Goal: Use online tool/utility: Utilize a website feature to perform a specific function

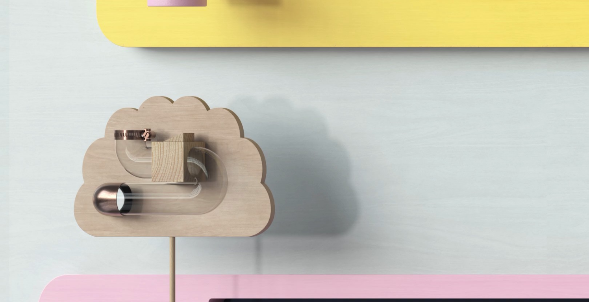
scroll to position [2715, 0]
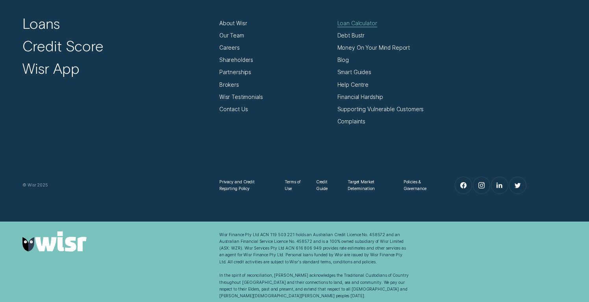
click at [354, 26] on div "Loan Calculator" at bounding box center [357, 23] width 40 height 7
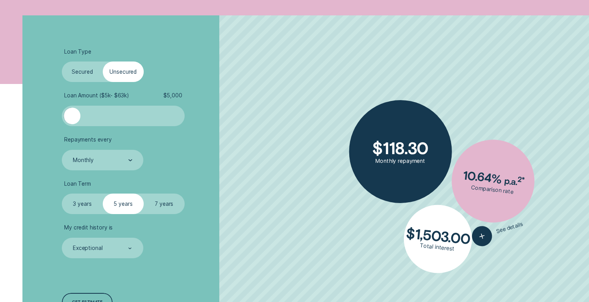
scroll to position [197, 0]
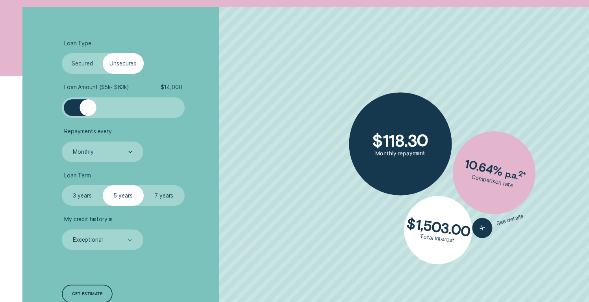
click at [88, 108] on div at bounding box center [123, 107] width 102 height 17
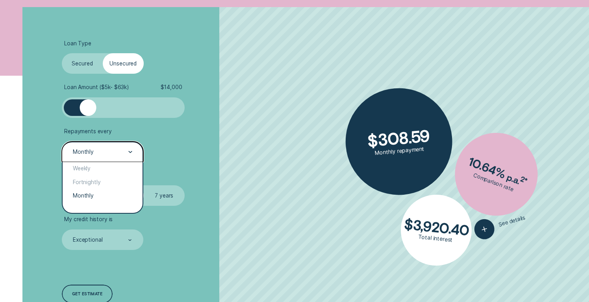
click at [94, 153] on div "Monthly" at bounding box center [102, 152] width 60 height 8
click at [241, 155] on li "Repayments every option Fortnightly focused, 2 of 3. 3 results available. Use U…" at bounding box center [157, 145] width 190 height 34
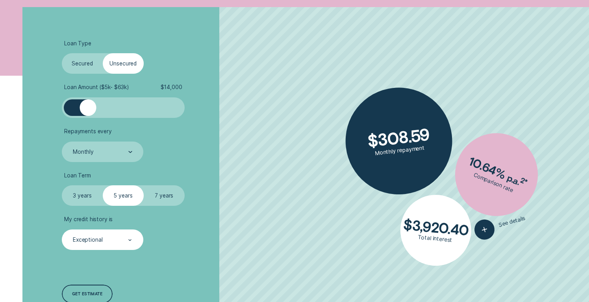
click at [105, 244] on div "Exceptional" at bounding box center [103, 239] width 82 height 20
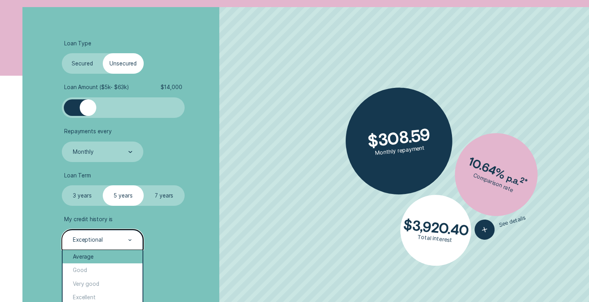
click at [97, 262] on div "Average" at bounding box center [103, 257] width 80 height 14
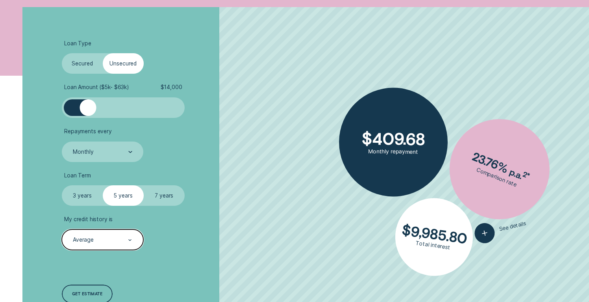
click at [93, 63] on label "Secured" at bounding box center [82, 63] width 41 height 20
click at [62, 53] on input "Secured" at bounding box center [62, 53] width 0 height 0
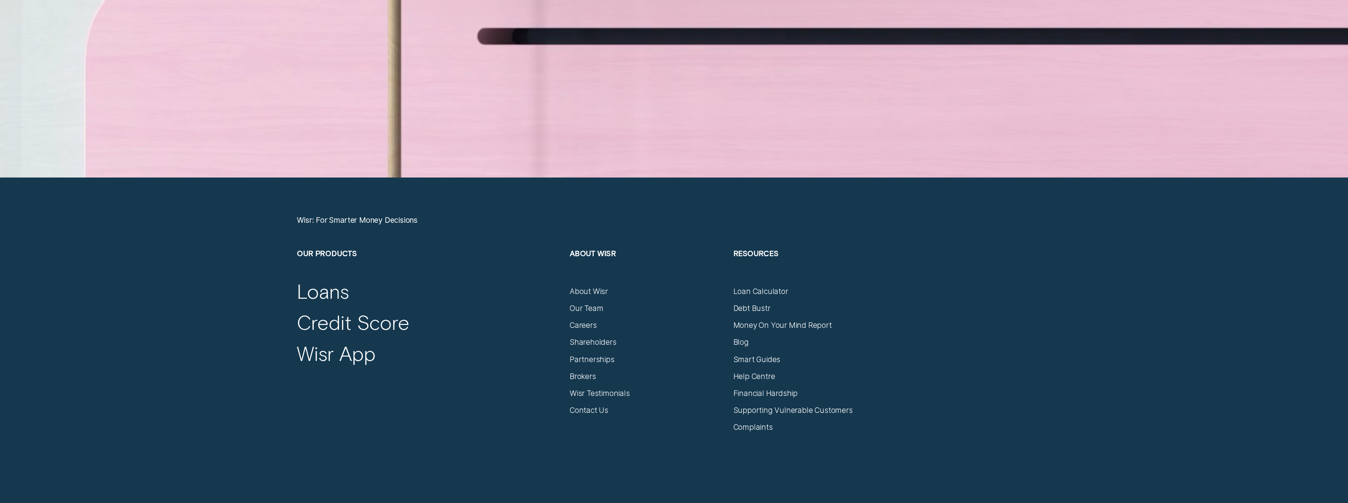
scroll to position [5927, 0]
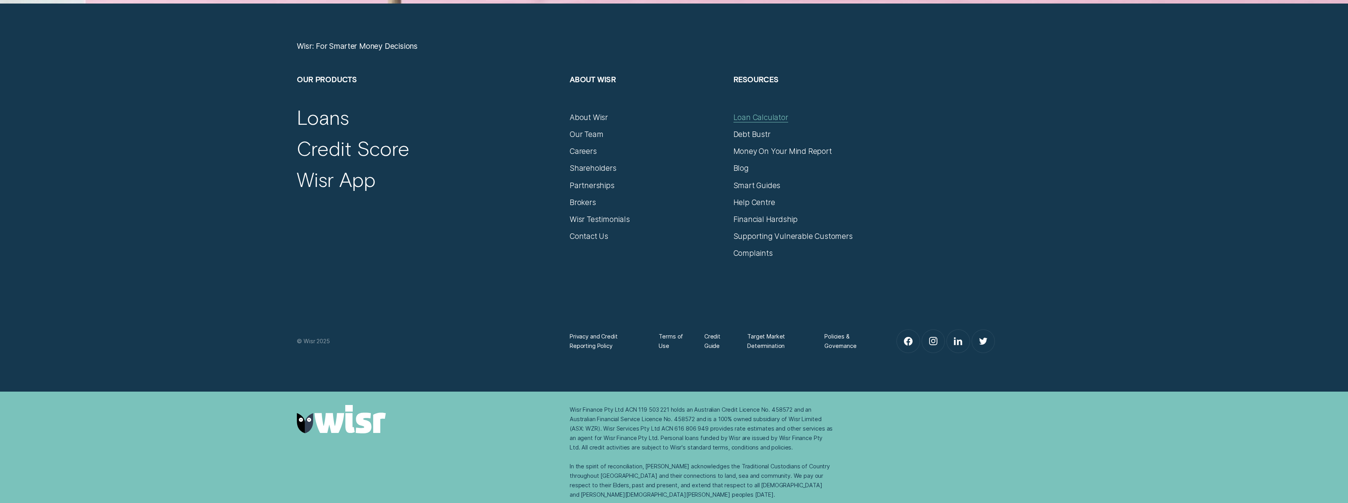
click at [773, 114] on div "Loan Calculator" at bounding box center [761, 117] width 55 height 9
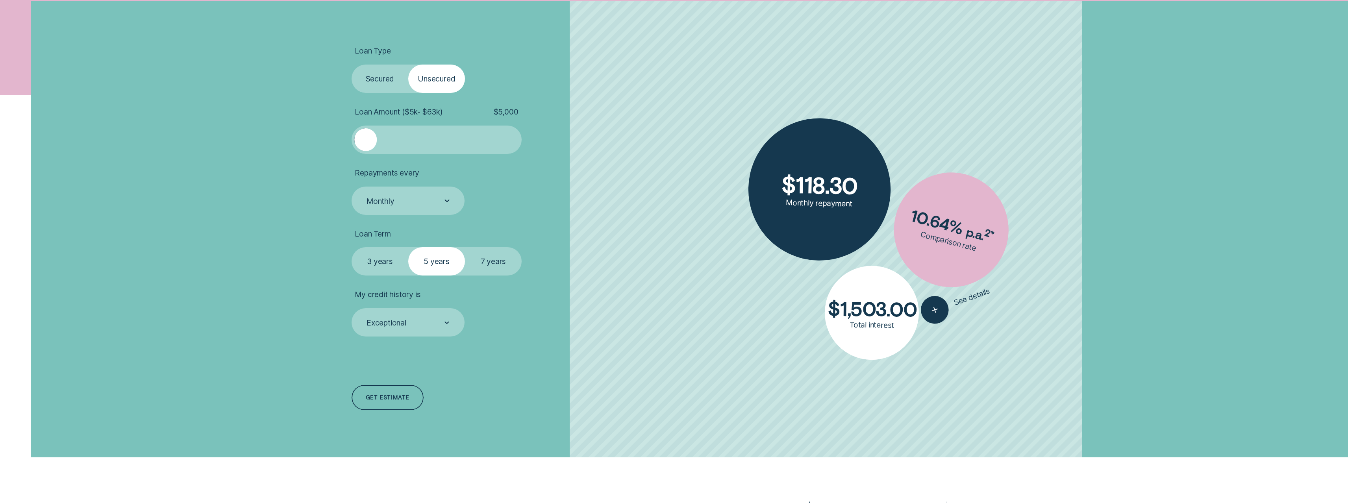
scroll to position [283, 0]
click at [401, 86] on label "Secured" at bounding box center [380, 78] width 57 height 28
click at [352, 64] on input "Secured" at bounding box center [352, 64] width 0 height 0
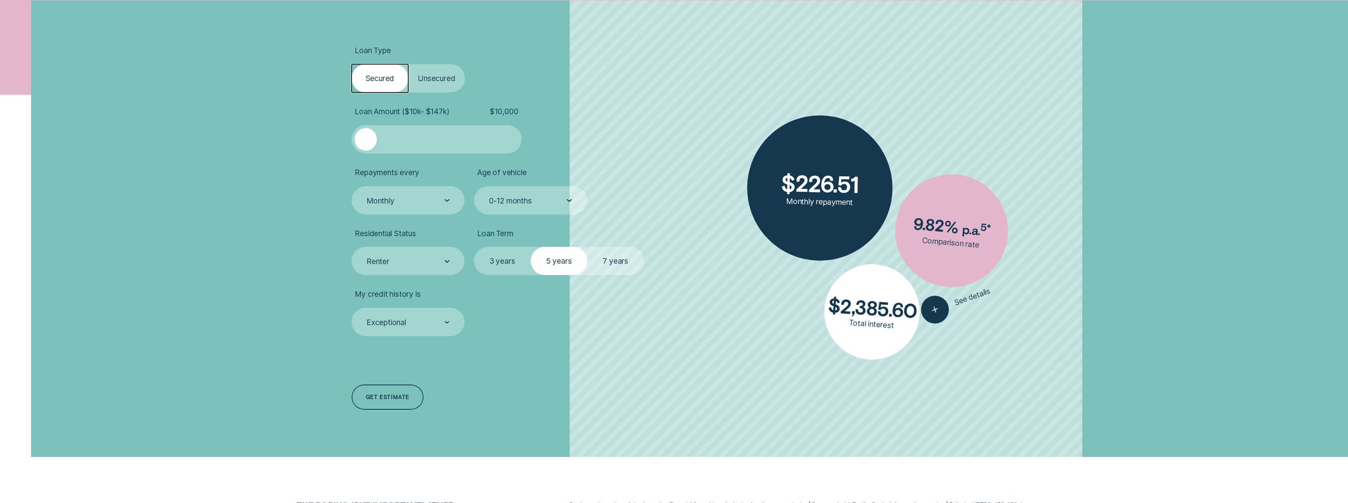
click at [313, 204] on div "Loan Type Select Loan Type Secured Unsecured Loan Amount ( $10k - $147k ) $ 10,…" at bounding box center [673, 228] width 763 height 457
click at [940, 315] on div "button" at bounding box center [935, 310] width 35 height 35
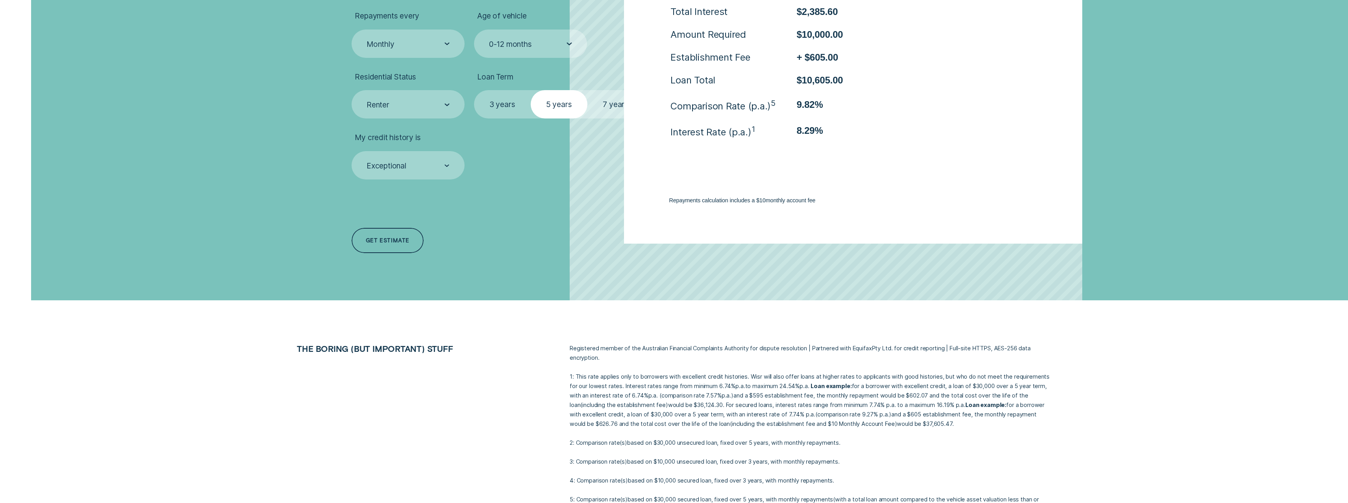
scroll to position [331, 0]
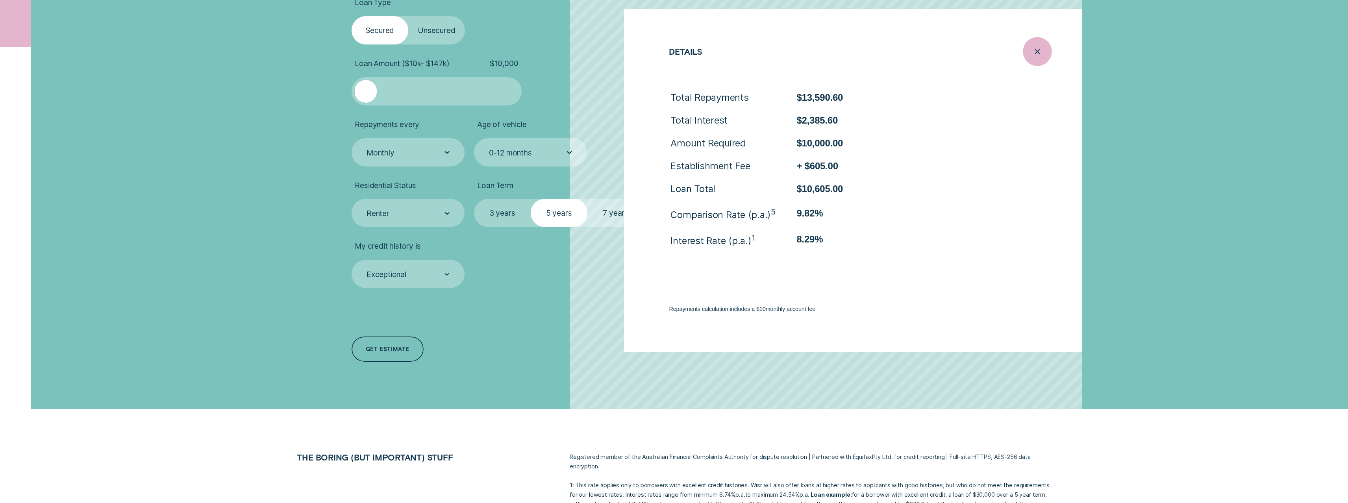
click at [1033, 51] on icon "Close loan details" at bounding box center [1037, 52] width 15 height 12
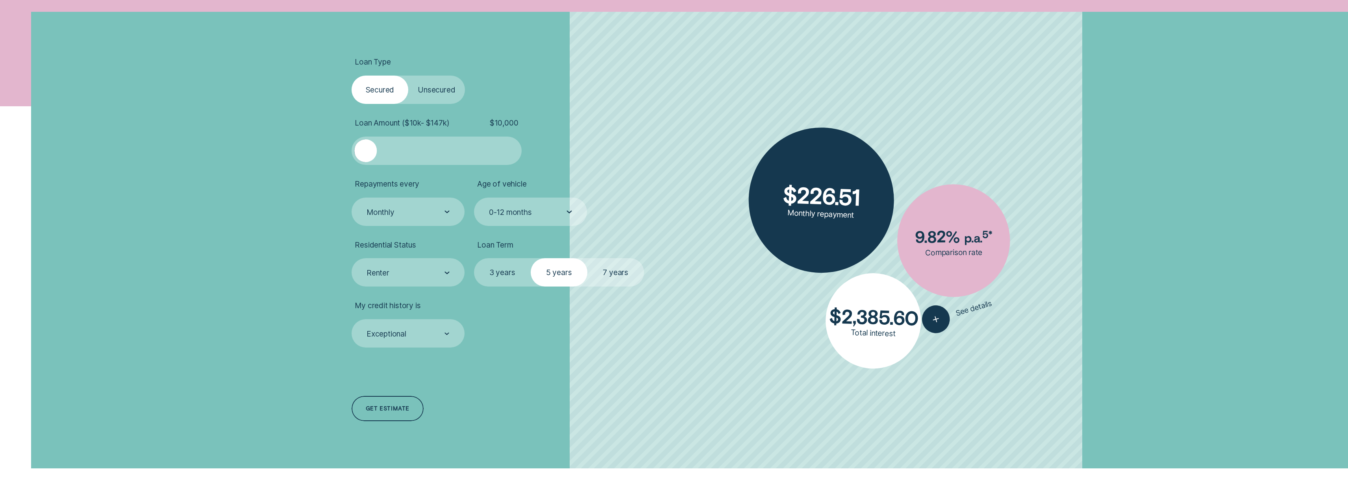
scroll to position [266, 0]
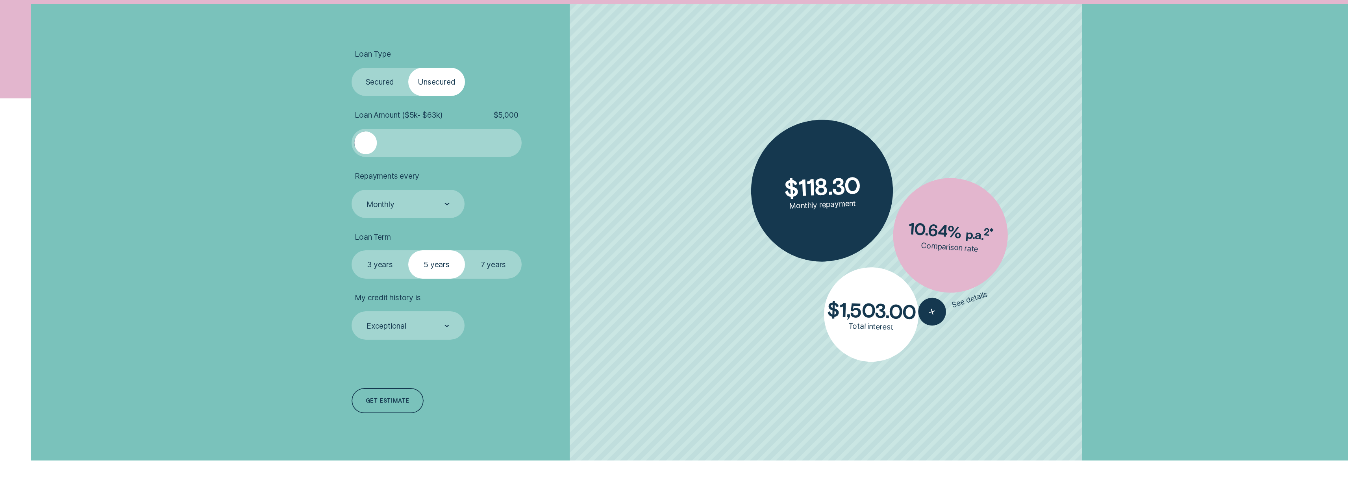
scroll to position [309, 0]
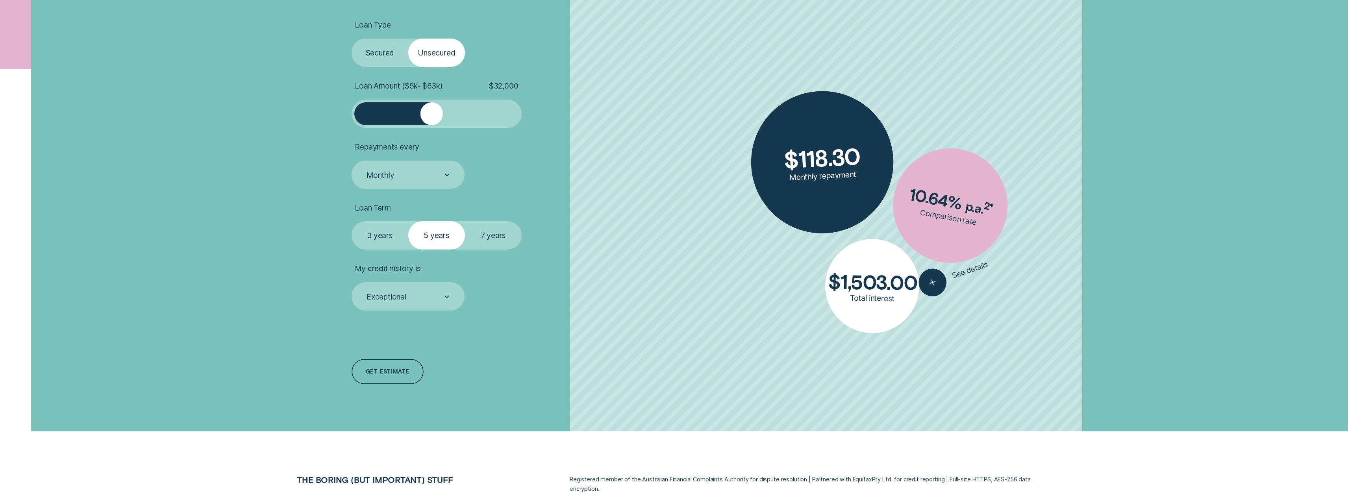
click at [432, 115] on div at bounding box center [437, 113] width 142 height 23
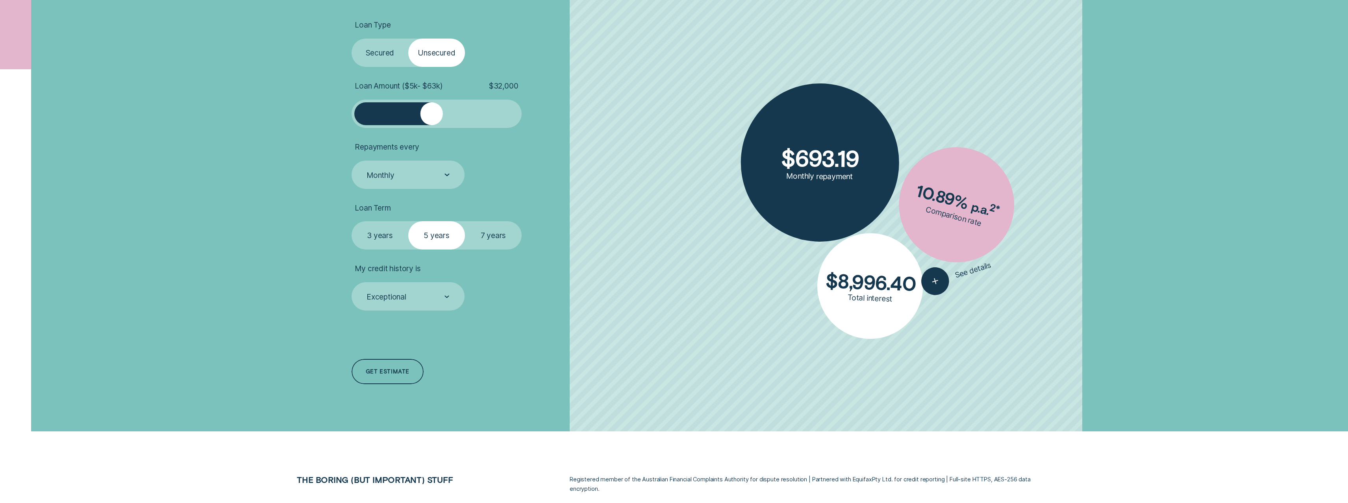
click at [406, 227] on label "3 years" at bounding box center [380, 235] width 57 height 28
click at [352, 221] on input "3 years" at bounding box center [352, 221] width 0 height 0
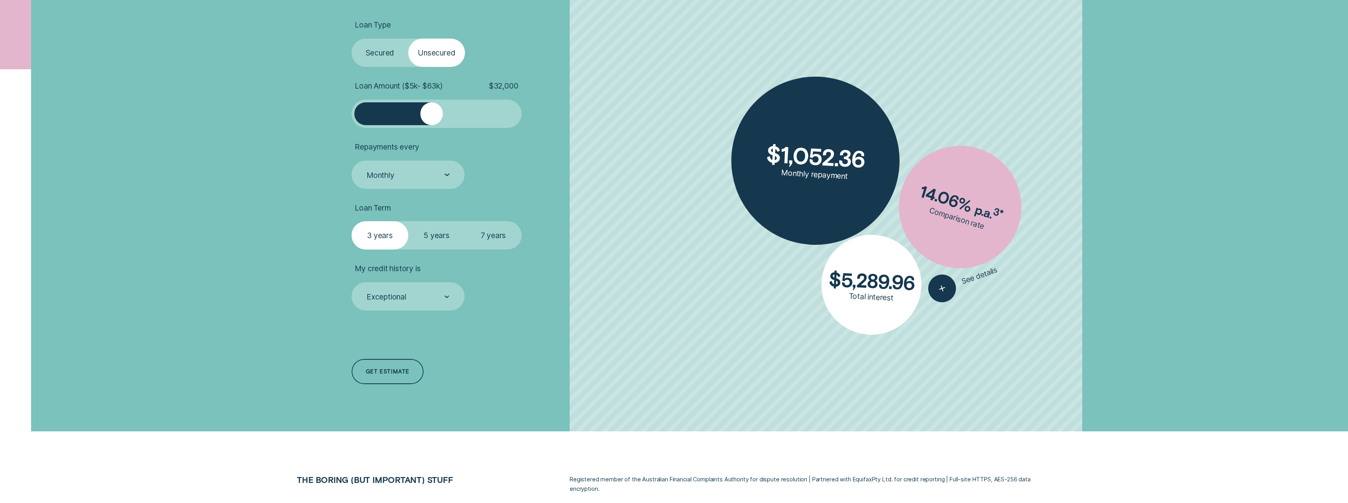
click at [430, 236] on label "5 years" at bounding box center [436, 235] width 57 height 28
click at [408, 221] on input "5 years" at bounding box center [408, 221] width 0 height 0
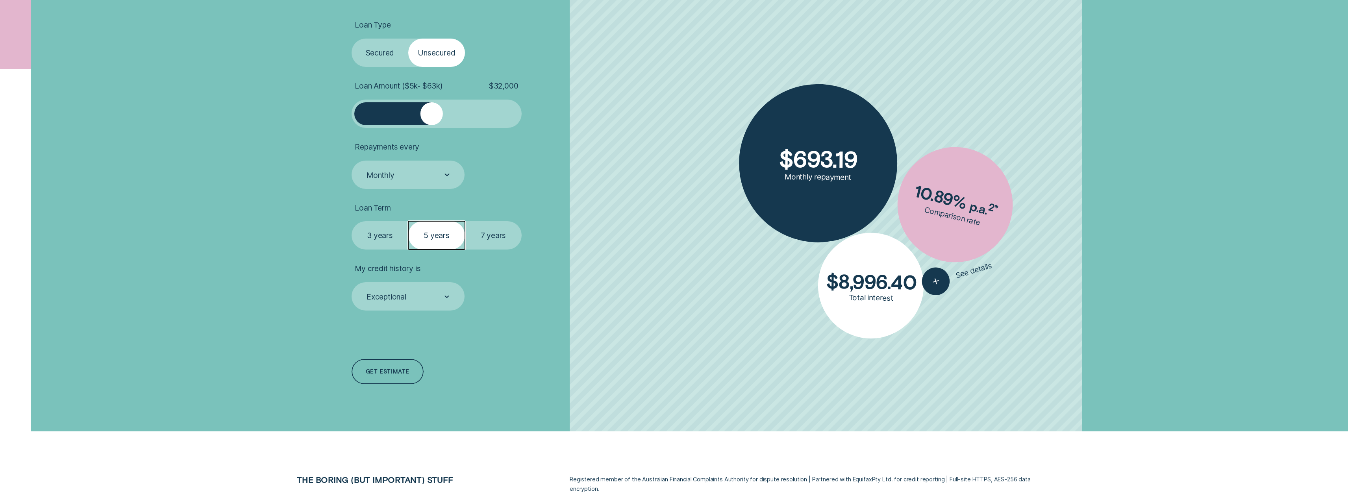
click at [400, 106] on div at bounding box center [437, 113] width 142 height 23
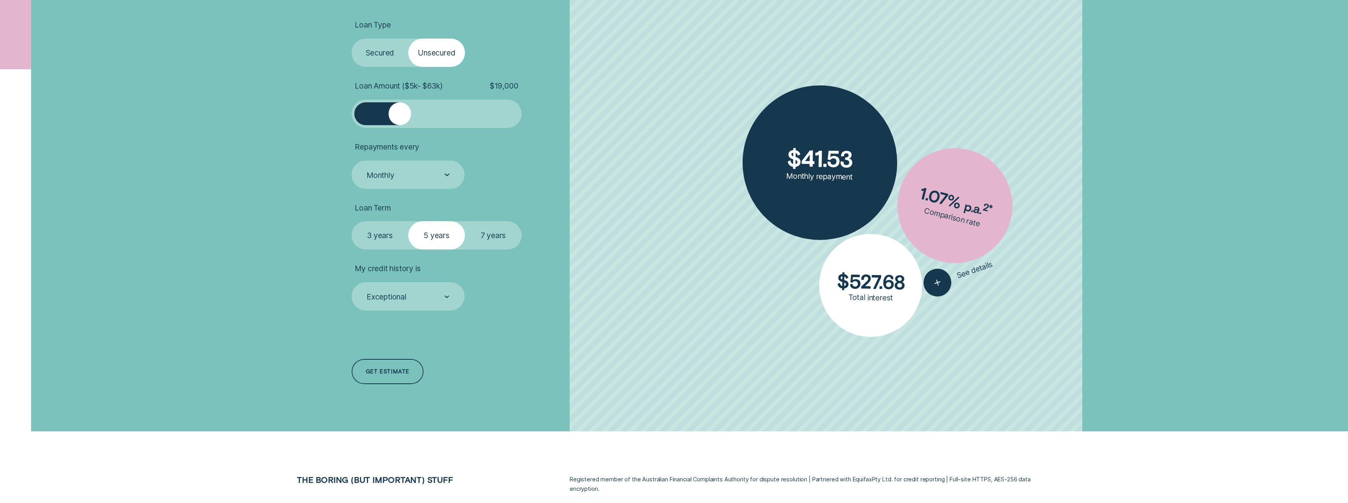
click at [389, 114] on div at bounding box center [400, 113] width 23 height 23
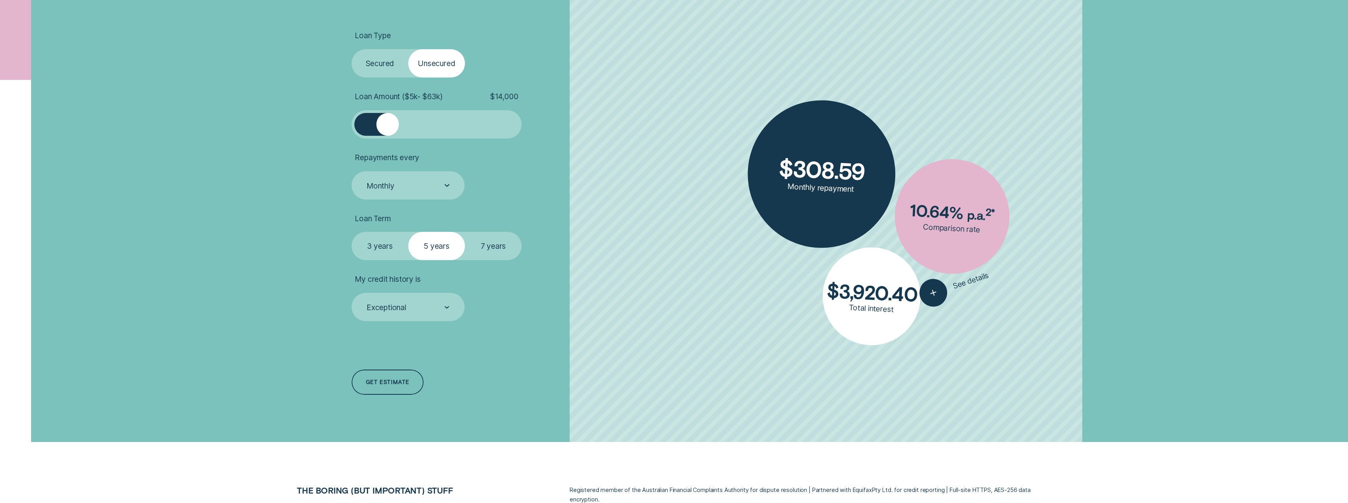
scroll to position [300, 0]
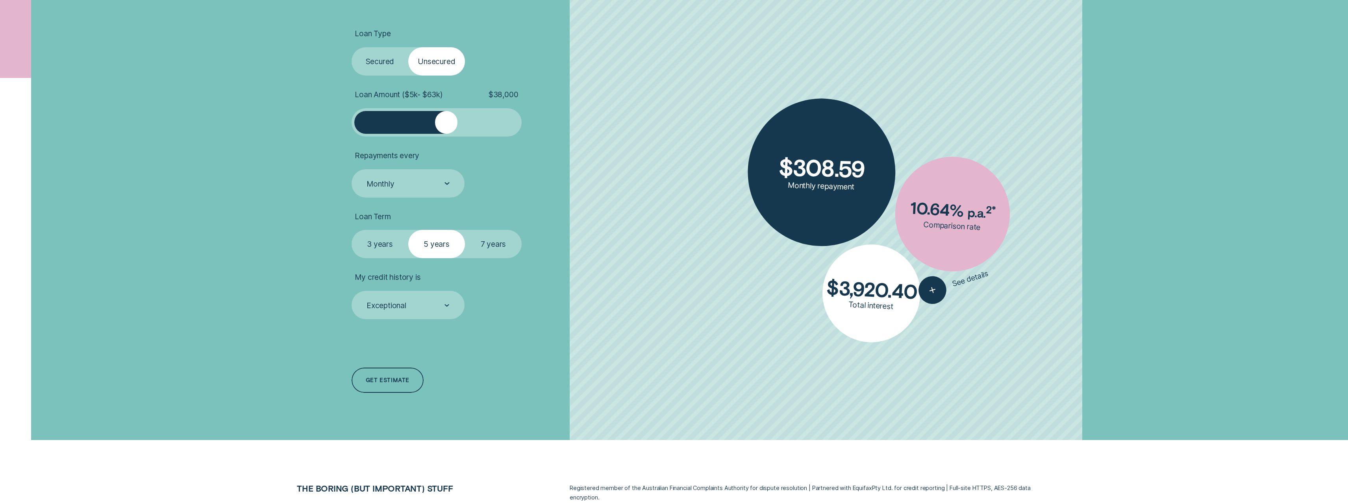
click at [447, 123] on div at bounding box center [437, 122] width 142 height 23
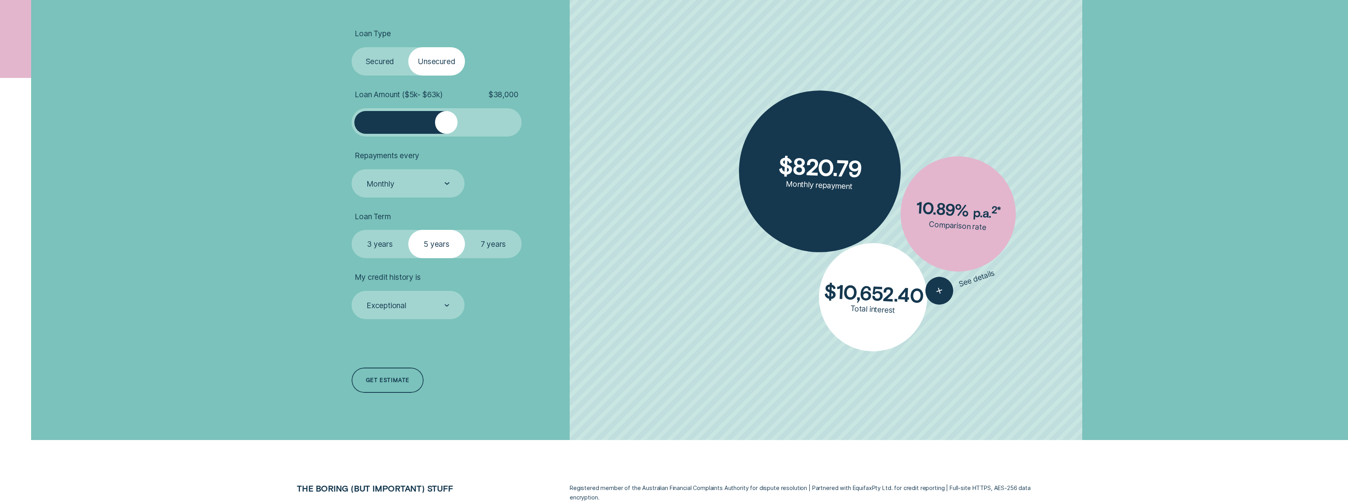
click at [566, 253] on li "Loan Term Select Loan Term 3 years 5 years 7 years" at bounding box center [483, 235] width 263 height 47
click at [396, 66] on label "Secured" at bounding box center [380, 61] width 57 height 28
click at [352, 47] on input "Secured" at bounding box center [352, 47] width 0 height 0
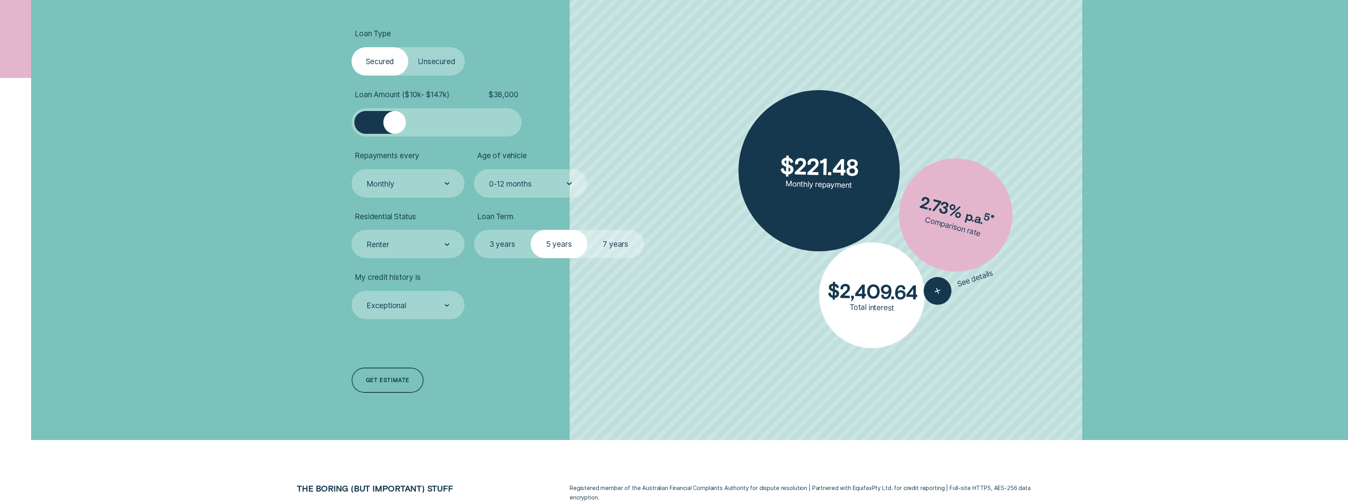
click at [424, 65] on label "Unsecured" at bounding box center [436, 61] width 57 height 28
click at [408, 47] on input "Unsecured" at bounding box center [408, 47] width 0 height 0
